Goal: Task Accomplishment & Management: Use online tool/utility

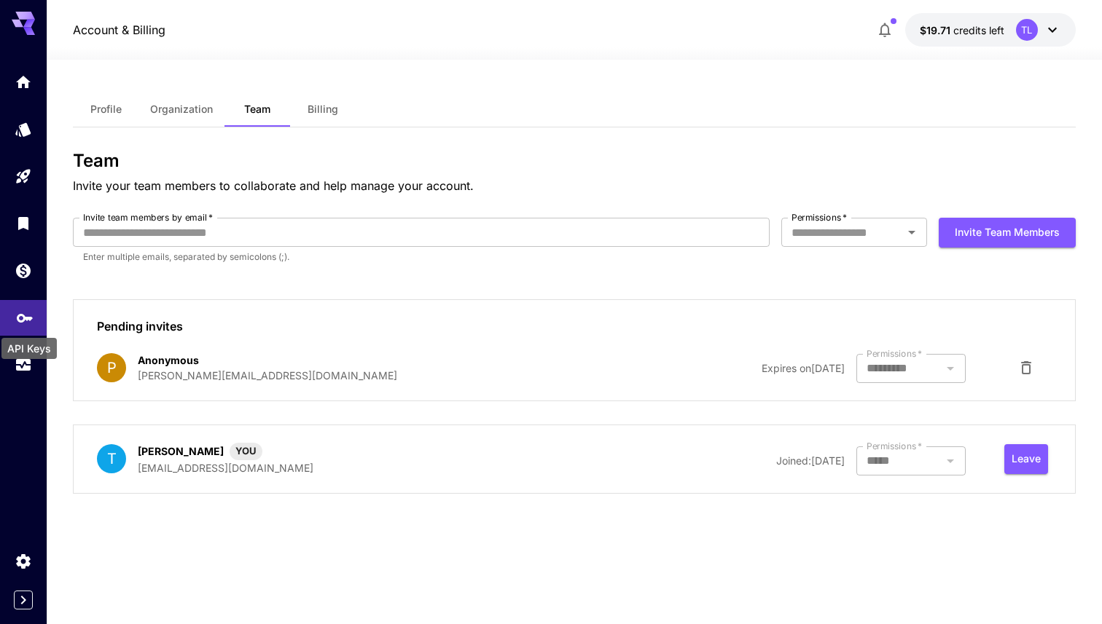
click at [16, 312] on icon "API Keys" at bounding box center [24, 313] width 17 height 17
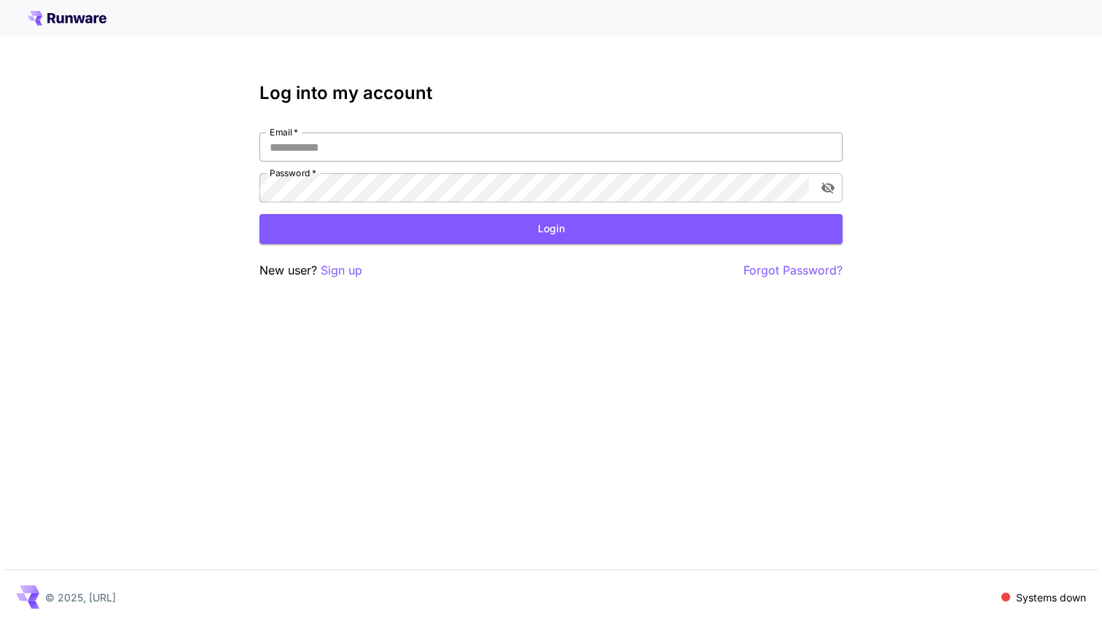
click at [337, 135] on input "Email   *" at bounding box center [550, 147] width 583 height 29
type input "**********"
click at [501, 230] on button "Login" at bounding box center [550, 229] width 583 height 30
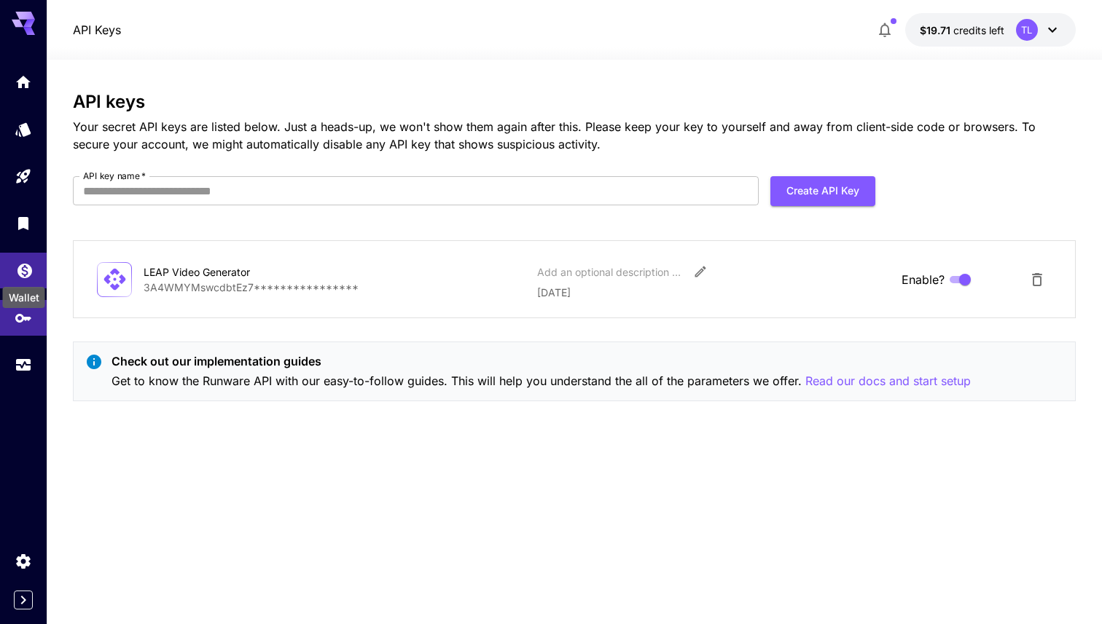
click at [24, 264] on icon "Wallet" at bounding box center [24, 266] width 17 height 17
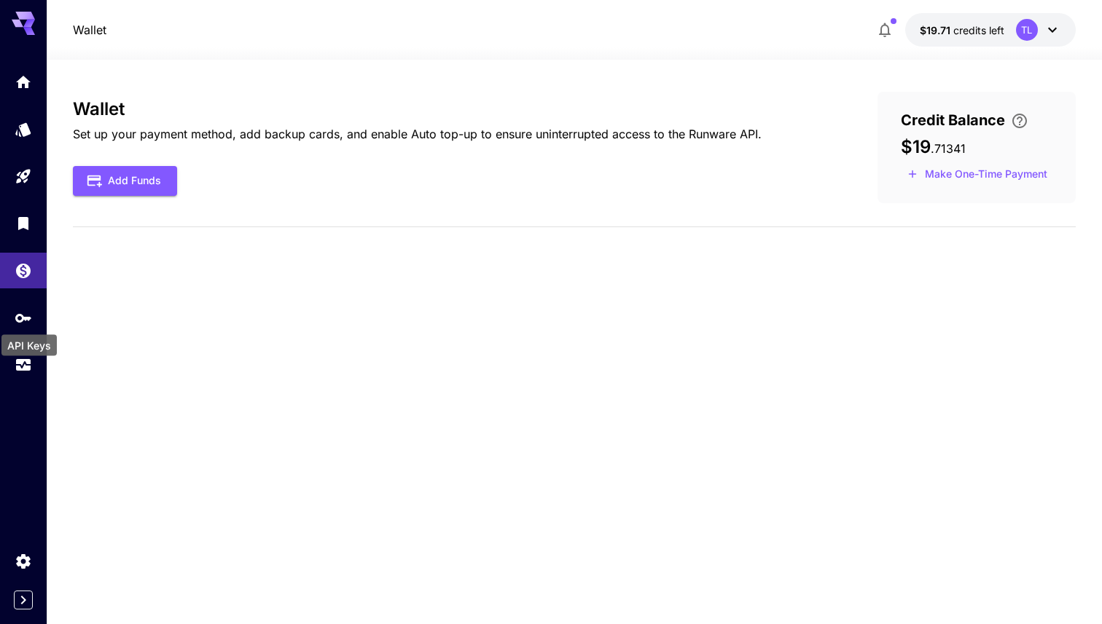
click at [25, 345] on div "API Keys" at bounding box center [28, 345] width 55 height 21
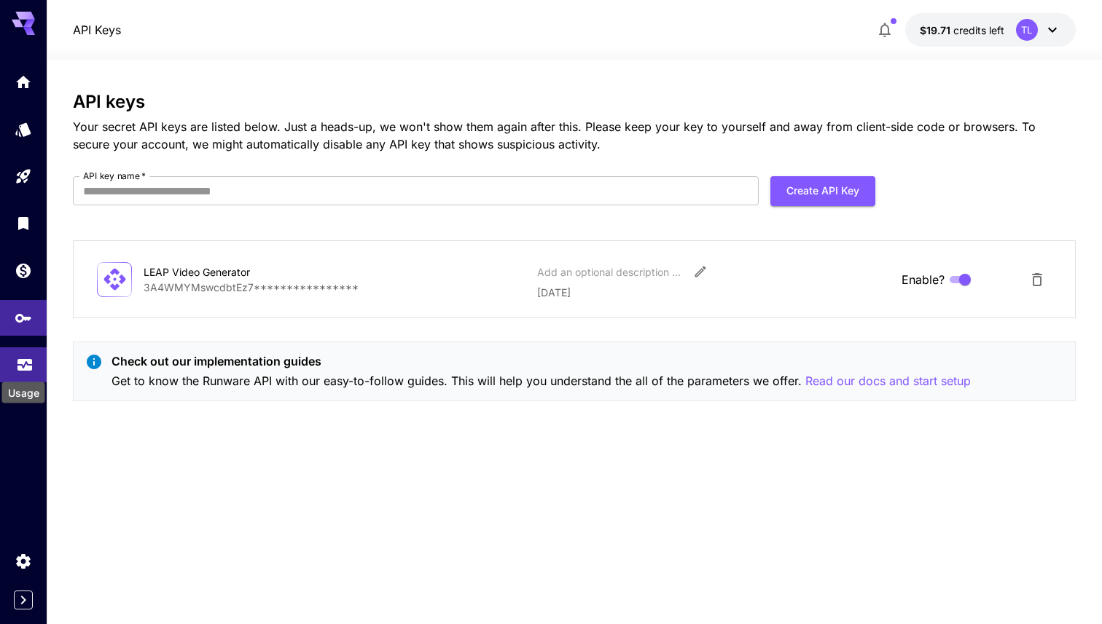
click at [23, 367] on icon "Usage" at bounding box center [24, 362] width 15 height 7
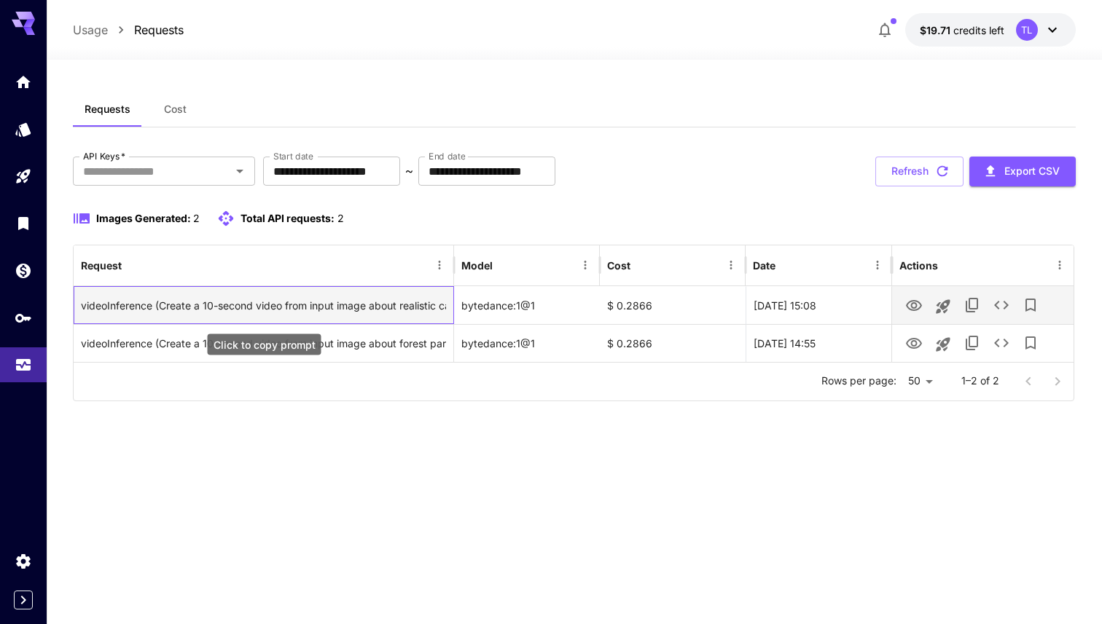
click at [434, 309] on div "videoInference (Create a 10-second video from input image about realistic camer…" at bounding box center [263, 305] width 365 height 37
